Goal: Information Seeking & Learning: Learn about a topic

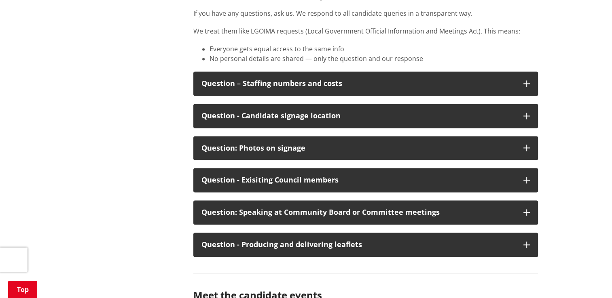
scroll to position [4209, 0]
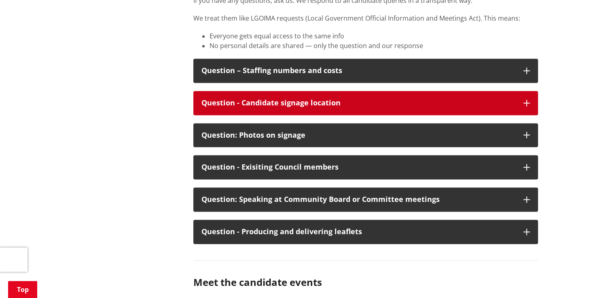
click at [497, 115] on button "Question - Candidate signage location" at bounding box center [365, 103] width 344 height 24
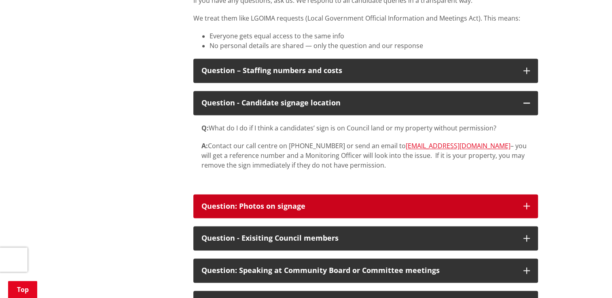
click at [522, 219] on button "Question: Photos on signage" at bounding box center [365, 206] width 344 height 24
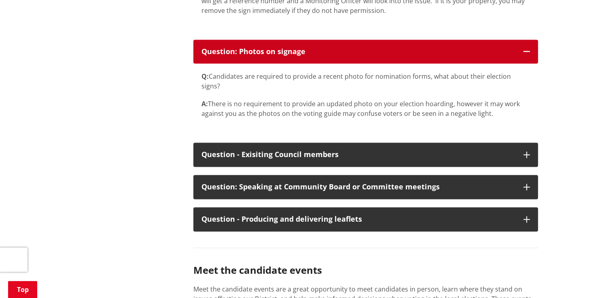
scroll to position [4370, 0]
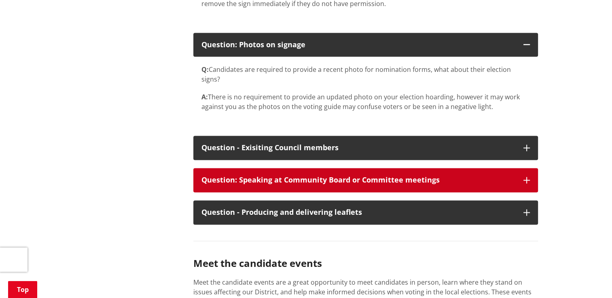
click at [514, 184] on div "Question: Speaking at Community Board or Committee meetings" at bounding box center [358, 180] width 314 height 8
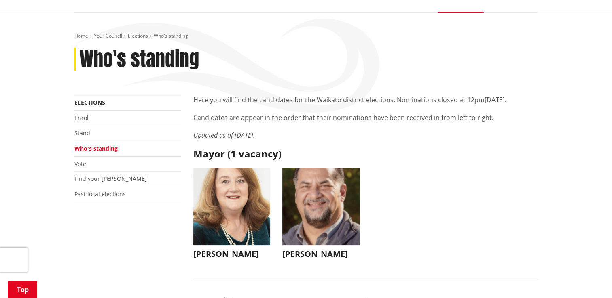
scroll to position [0, 0]
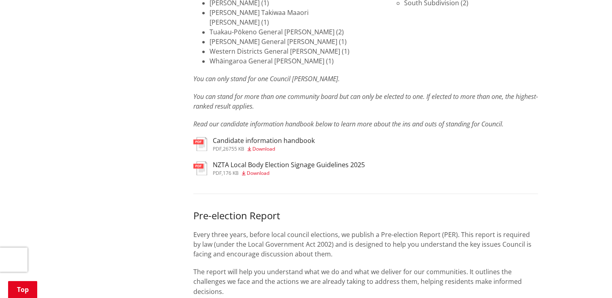
scroll to position [1249, 0]
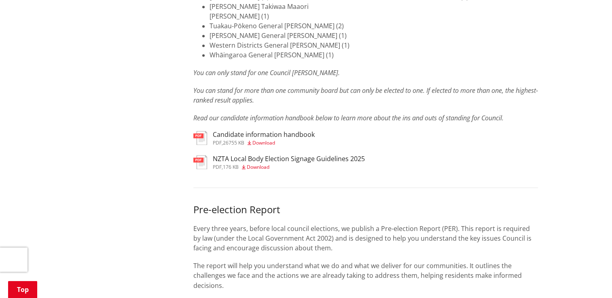
click at [277, 131] on h3 "Candidate information handbook" at bounding box center [264, 135] width 102 height 8
